Goal: Task Accomplishment & Management: Complete application form

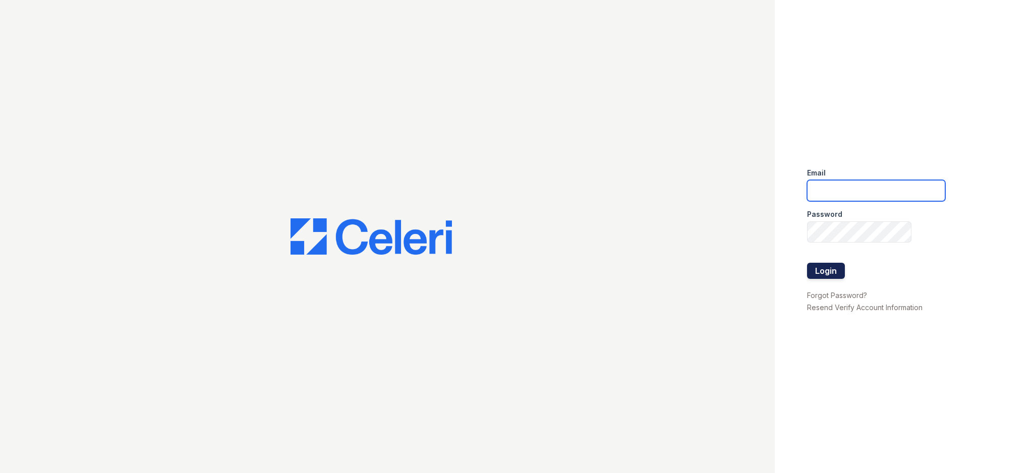
type input "[EMAIL_ADDRESS][DOMAIN_NAME]"
click at [832, 272] on button "Login" at bounding box center [826, 271] width 38 height 16
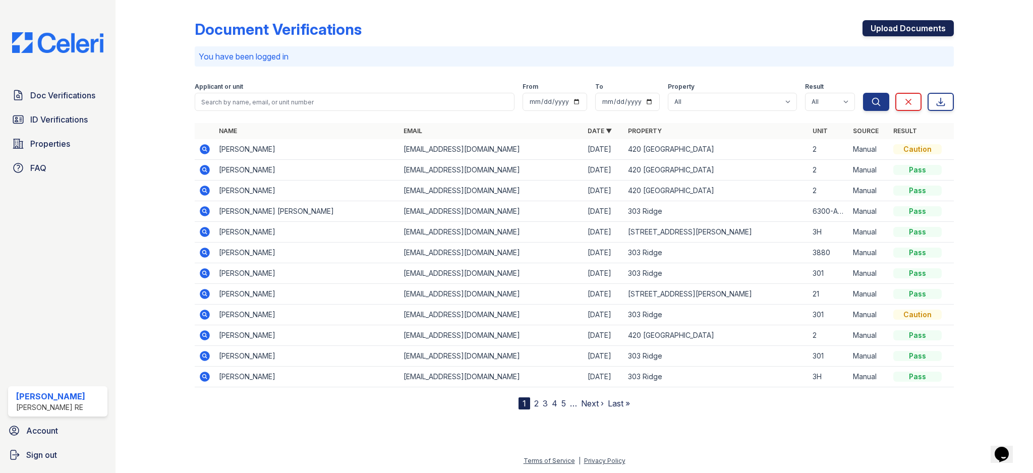
click at [929, 22] on link "Upload Documents" at bounding box center [908, 28] width 91 height 16
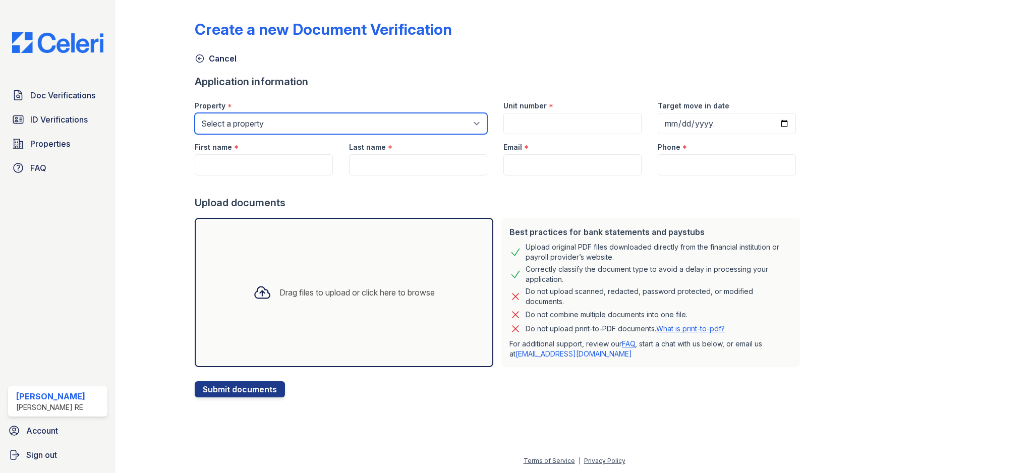
click at [245, 115] on select "Select a property 303 Ridge 309 Sherman Ave 316 Sherman Ave 420 Elmwood 801 Cas…" at bounding box center [341, 123] width 293 height 21
select select "3101"
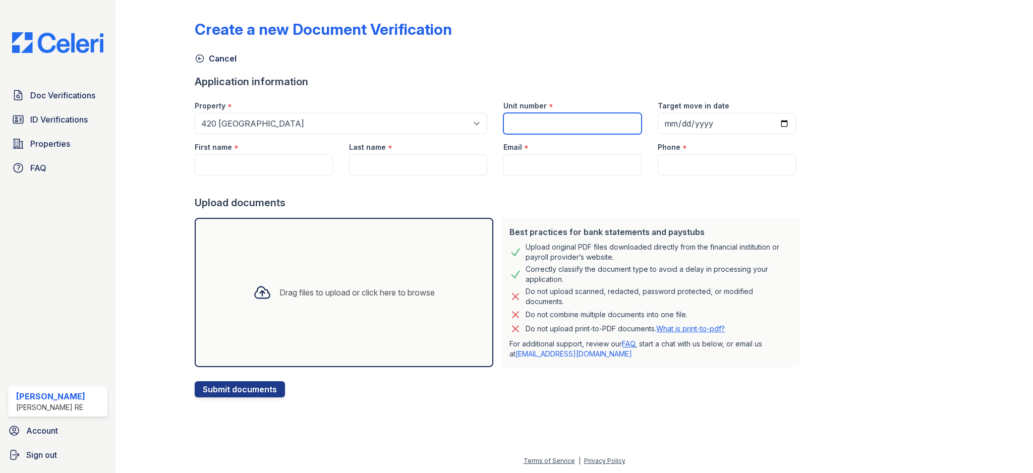
click at [555, 128] on input "Unit number" at bounding box center [572, 123] width 138 height 21
type input "2"
drag, startPoint x: 456, startPoint y: 182, endPoint x: 374, endPoint y: 179, distance: 81.8
click at [450, 181] on div at bounding box center [499, 186] width 609 height 20
click at [253, 159] on input "First name" at bounding box center [264, 164] width 138 height 21
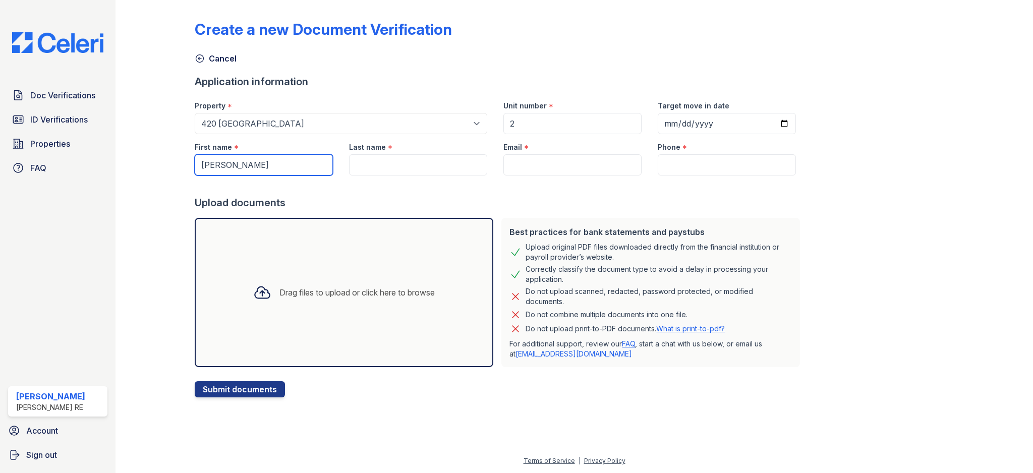
type input "Vasavi"
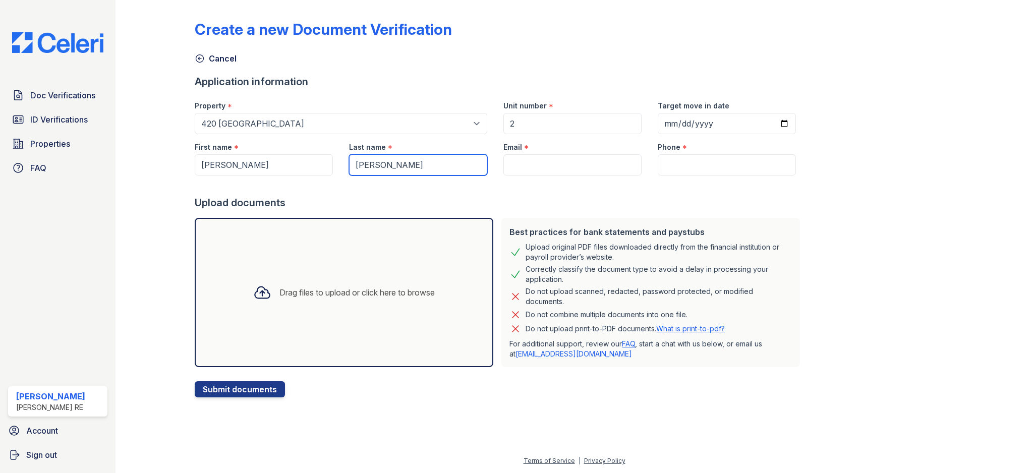
type input "Yerradoddi"
click at [583, 166] on input "Email" at bounding box center [572, 164] width 138 height 21
paste input "vasavirupesh@gmail.com"
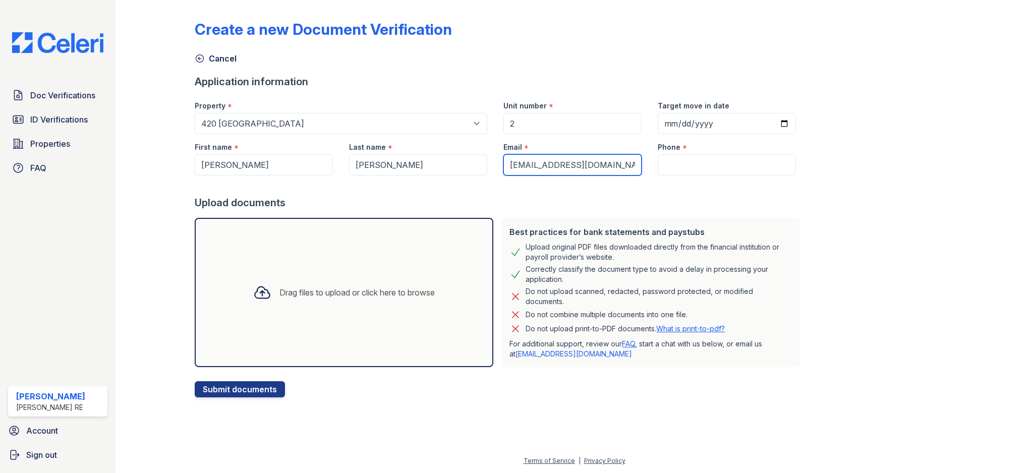
type input "vasavirupesh@gmail.com"
click at [547, 193] on div at bounding box center [499, 186] width 609 height 20
click at [673, 162] on input "Phone" at bounding box center [727, 164] width 138 height 21
paste input "617-708-9997"
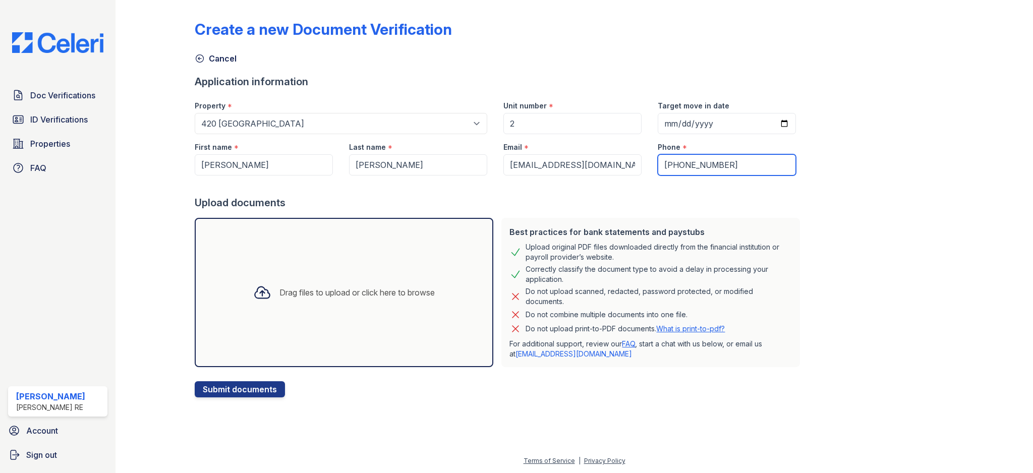
type input "617-708-9997"
drag, startPoint x: 591, startPoint y: 205, endPoint x: 596, endPoint y: 201, distance: 6.9
click at [591, 204] on div "Upload documents" at bounding box center [499, 203] width 609 height 14
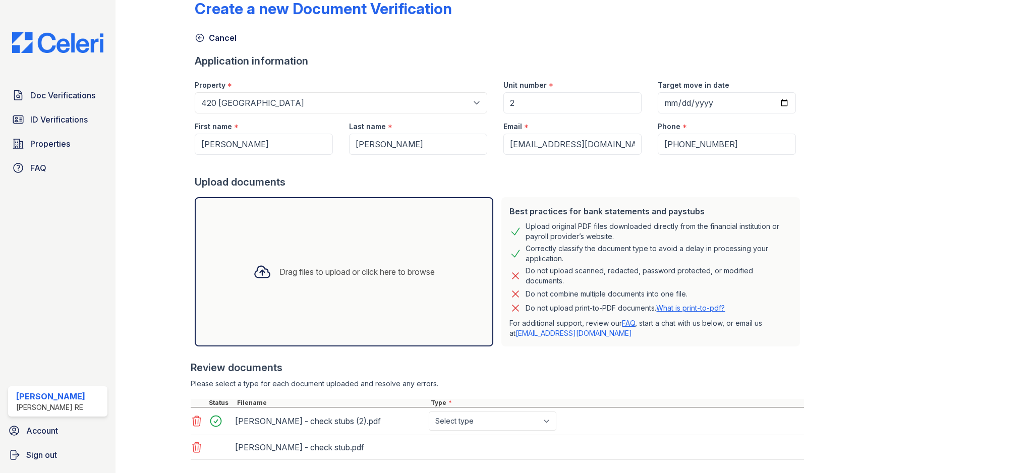
scroll to position [78, 0]
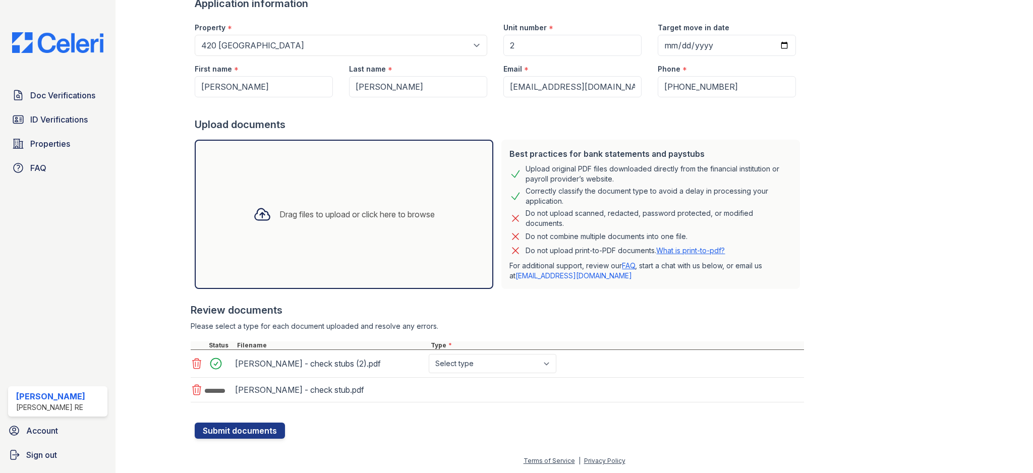
click at [461, 368] on select "Select type Paystub Bank Statement Offer Letter Tax Documents Benefit Award Let…" at bounding box center [493, 363] width 128 height 19
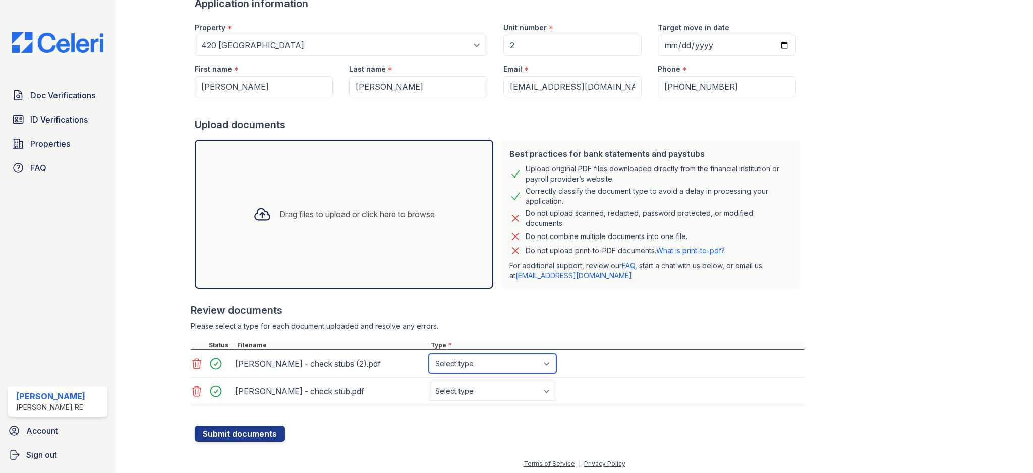
select select "paystub"
click at [472, 393] on select "Select type Paystub Bank Statement Offer Letter Tax Documents Benefit Award Let…" at bounding box center [493, 391] width 128 height 19
select select "paystub"
click at [265, 435] on button "Submit documents" at bounding box center [240, 434] width 90 height 16
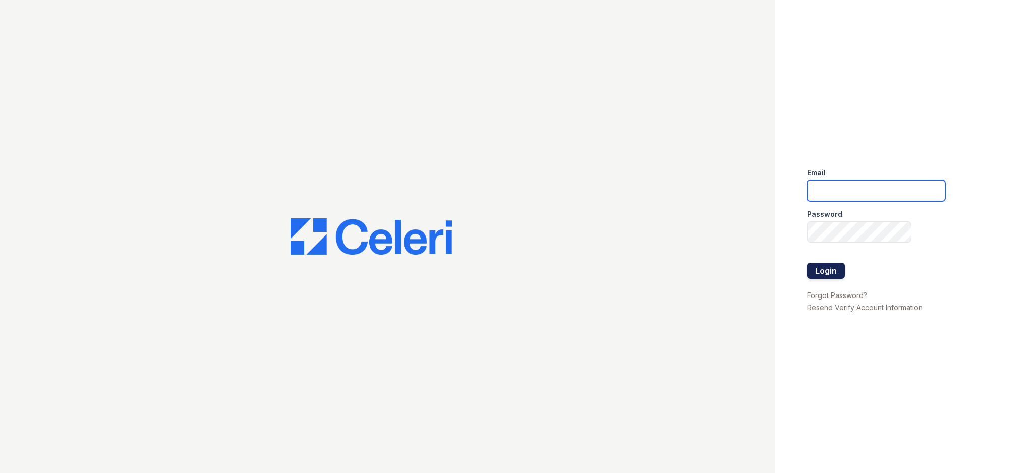
type input "[EMAIL_ADDRESS][DOMAIN_NAME]"
click at [827, 271] on button "Login" at bounding box center [826, 271] width 38 height 16
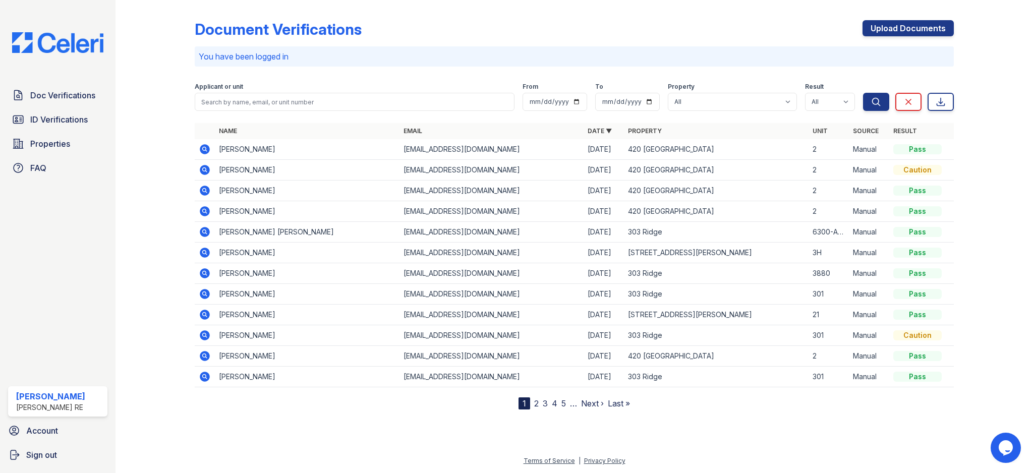
click at [208, 149] on icon at bounding box center [205, 149] width 10 height 10
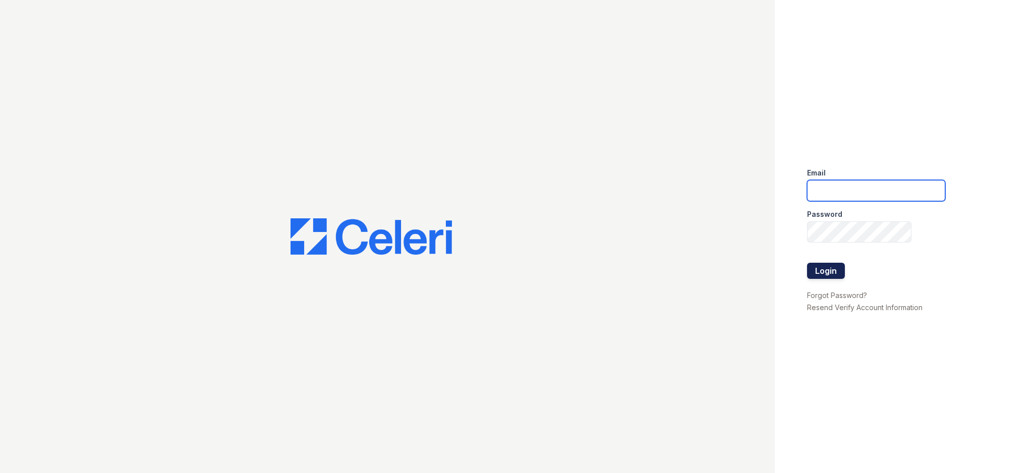
type input "[EMAIL_ADDRESS][DOMAIN_NAME]"
click at [831, 267] on button "Login" at bounding box center [826, 271] width 38 height 16
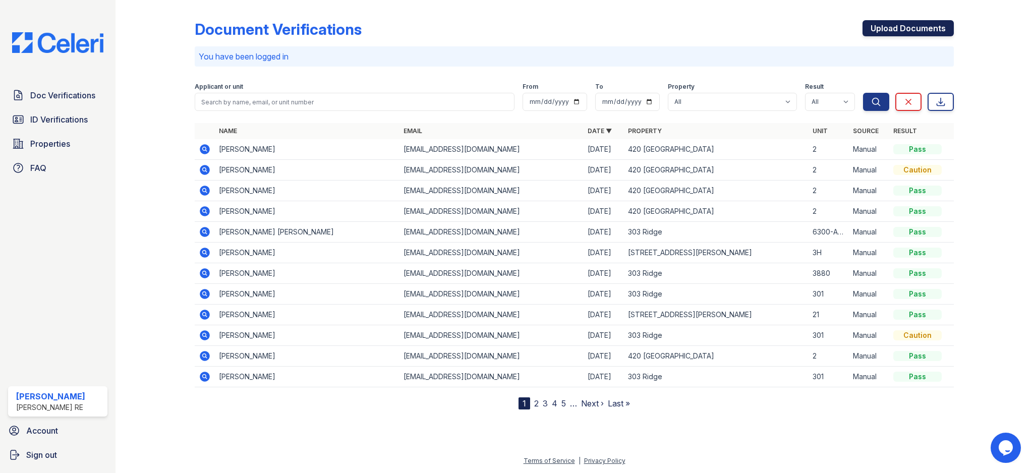
click at [919, 29] on link "Upload Documents" at bounding box center [908, 28] width 91 height 16
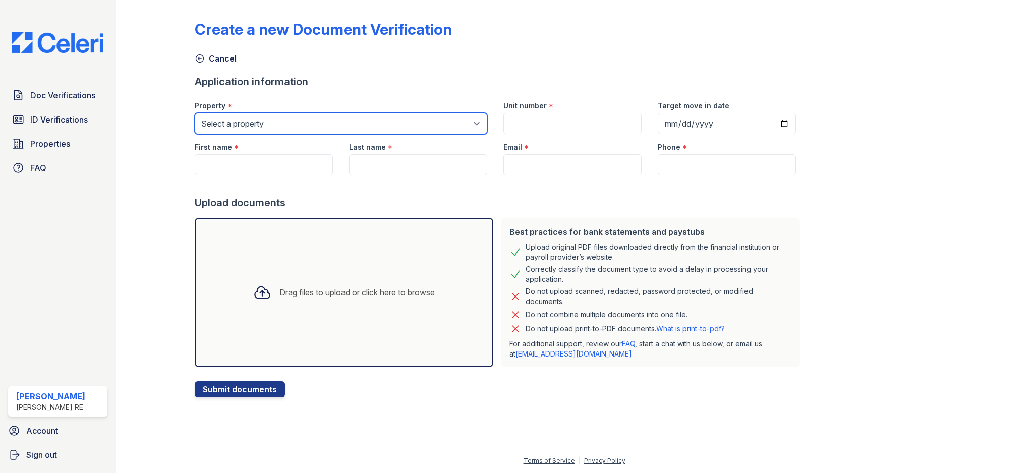
click at [329, 122] on select "Select a property [GEOGRAPHIC_DATA][STREET_ADDRESS][PERSON_NAME] [STREET_ADDRES…" at bounding box center [341, 123] width 293 height 21
click at [360, 121] on select "Select a property 303 Ridge 309 Sherman Ave 316 Sherman Ave 420 Elmwood 801 Cas…" at bounding box center [341, 123] width 293 height 21
select select "3100"
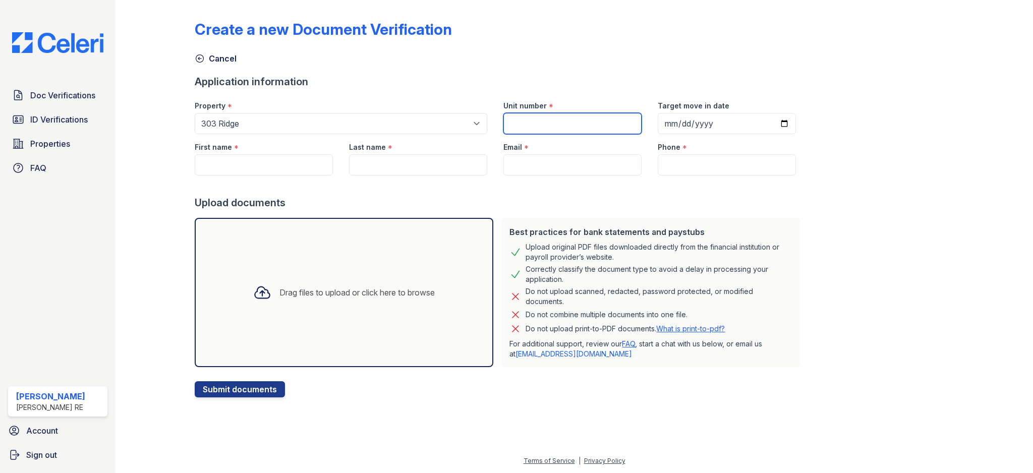
click at [518, 130] on input "Unit number" at bounding box center [572, 123] width 138 height 21
type input "ADX"
click at [258, 166] on input "First name" at bounding box center [264, 164] width 138 height 21
paste input "Mohmad Shakil Shaikh"
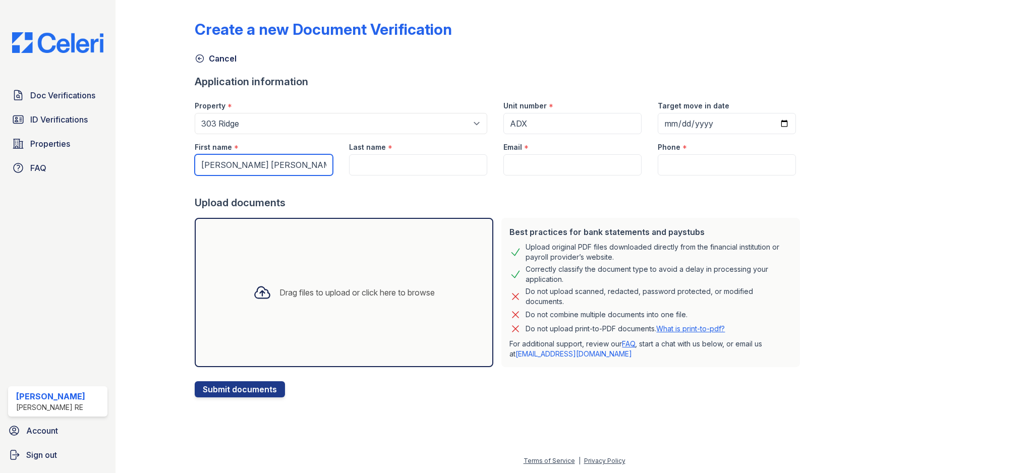
drag, startPoint x: 293, startPoint y: 165, endPoint x: 234, endPoint y: 164, distance: 59.0
click at [234, 164] on input "Mohmad Shakil Shaikh" at bounding box center [264, 164] width 138 height 21
type input "Mohmad"
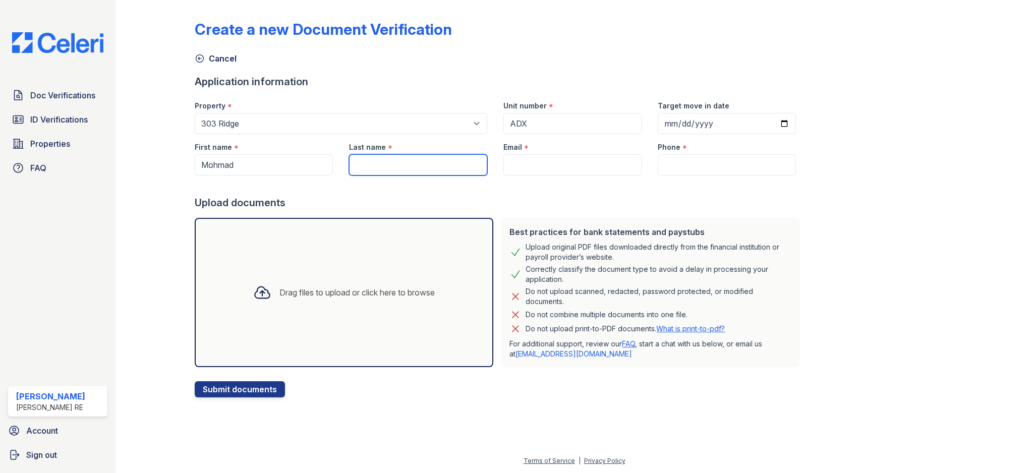
paste input "Mohmad Shakil Shaikh"
drag, startPoint x: 390, startPoint y: 167, endPoint x: 292, endPoint y: 167, distance: 98.4
click at [293, 167] on div "First name * Mohmad Last name * Mohmad Shakil Shaikh Email * Phone *" at bounding box center [495, 154] width 617 height 41
type input "[PERSON_NAME]"
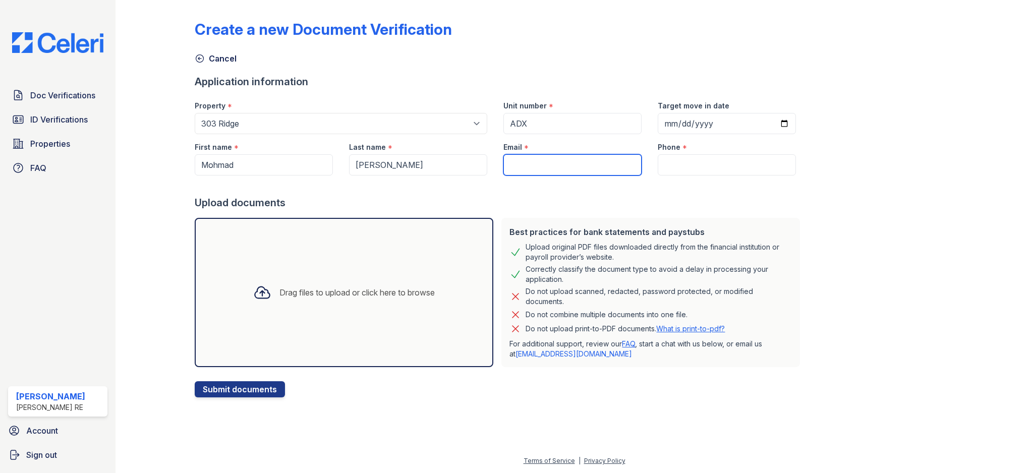
click at [556, 168] on input "Email" at bounding box center [572, 164] width 138 height 21
paste input "312-285-3549"
type input "312-285-3549"
click at [537, 214] on div "Best practices for bank statements and paystubs Upload original PDF files downl…" at bounding box center [650, 292] width 307 height 157
click at [683, 173] on input "Phone" at bounding box center [727, 164] width 138 height 21
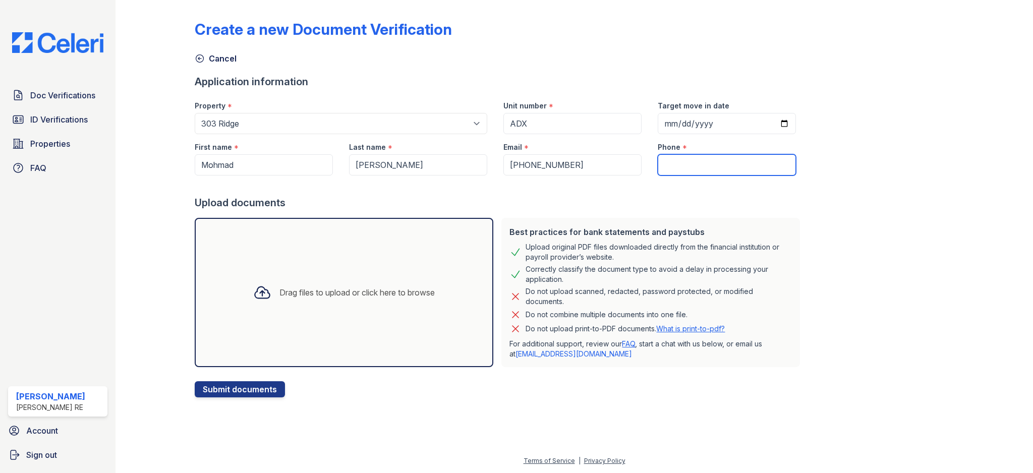
paste input "312-285-3549"
type input "312-285-3549"
click at [552, 213] on form "Application information Property * Select a property 303 Ridge 309 Sherman Ave …" at bounding box center [499, 236] width 609 height 323
drag, startPoint x: 590, startPoint y: 173, endPoint x: 460, endPoint y: 156, distance: 130.7
click at [465, 156] on div "First name * Mohmad Last name * Shakil Shaikh Email * 312-285-3549 Phone * 312-…" at bounding box center [495, 154] width 617 height 41
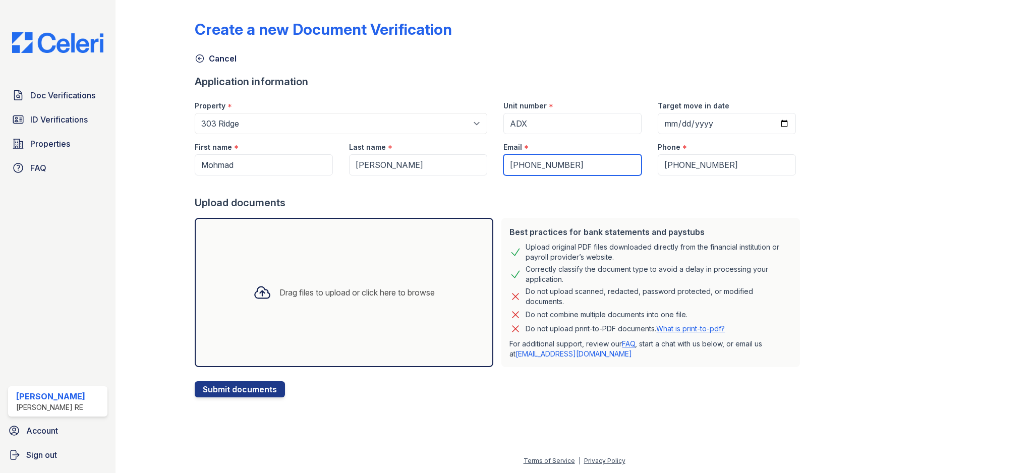
paste input "[EMAIL_ADDRESS][DOMAIN_NAME]"
type input "[EMAIL_ADDRESS][DOMAIN_NAME]"
drag, startPoint x: 398, startPoint y: 217, endPoint x: 412, endPoint y: 211, distance: 14.7
click at [398, 216] on div "Drag files to upload or click here to browse" at bounding box center [344, 292] width 307 height 157
click at [988, 150] on div at bounding box center [985, 200] width 63 height 393
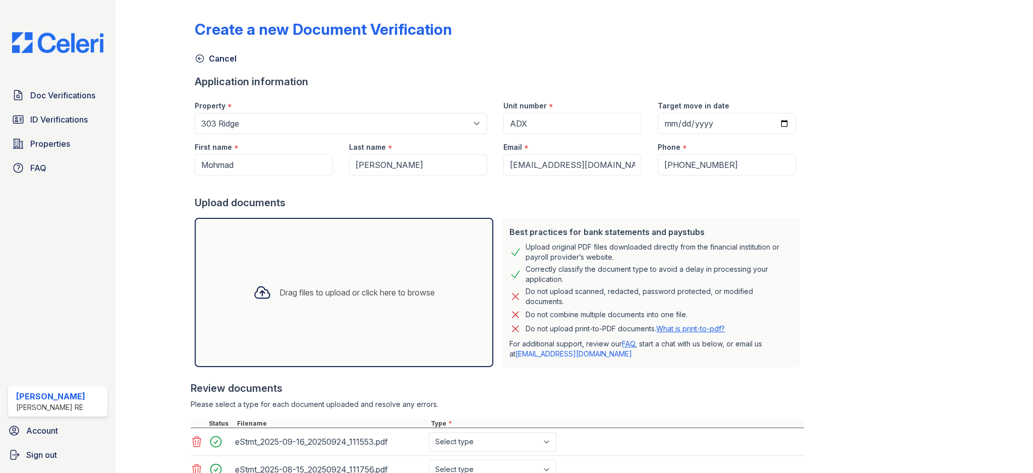
scroll to position [81, 0]
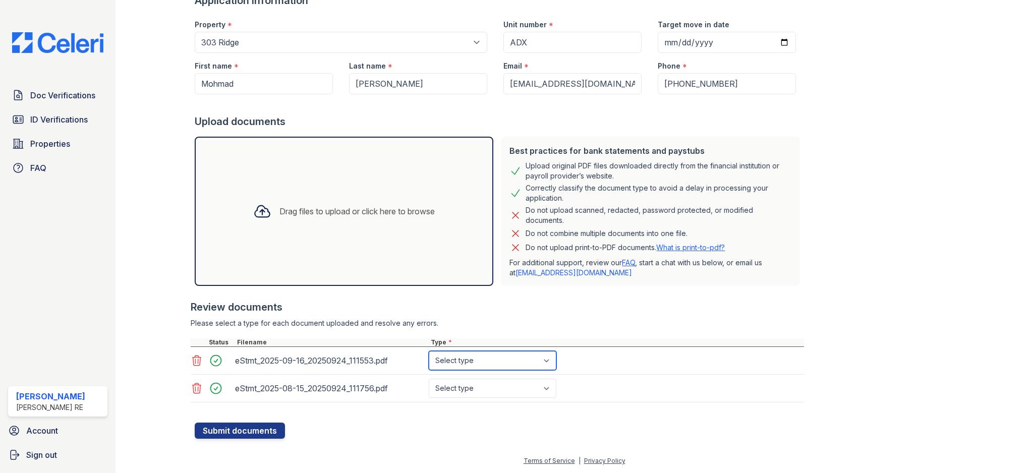
click at [497, 362] on select "Select type Paystub Bank Statement Offer Letter Tax Documents Benefit Award Let…" at bounding box center [493, 360] width 128 height 19
select select "bank_statement"
click at [490, 387] on select "Select type Paystub Bank Statement Offer Letter Tax Documents Benefit Award Let…" at bounding box center [493, 388] width 128 height 19
select select "bank_statement"
click at [249, 430] on button "Submit documents" at bounding box center [240, 431] width 90 height 16
